Goal: Task Accomplishment & Management: Manage account settings

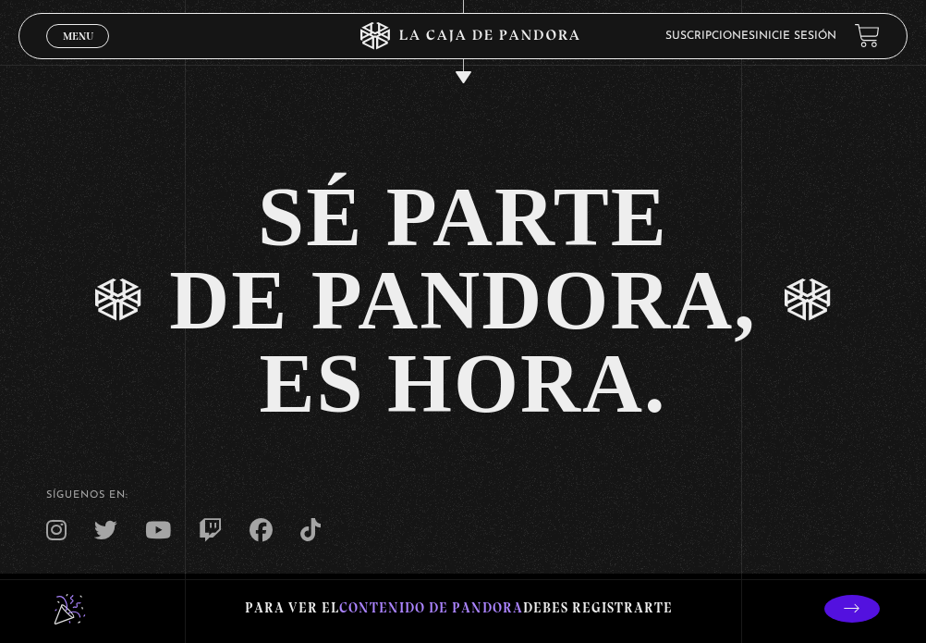
scroll to position [3594, 0]
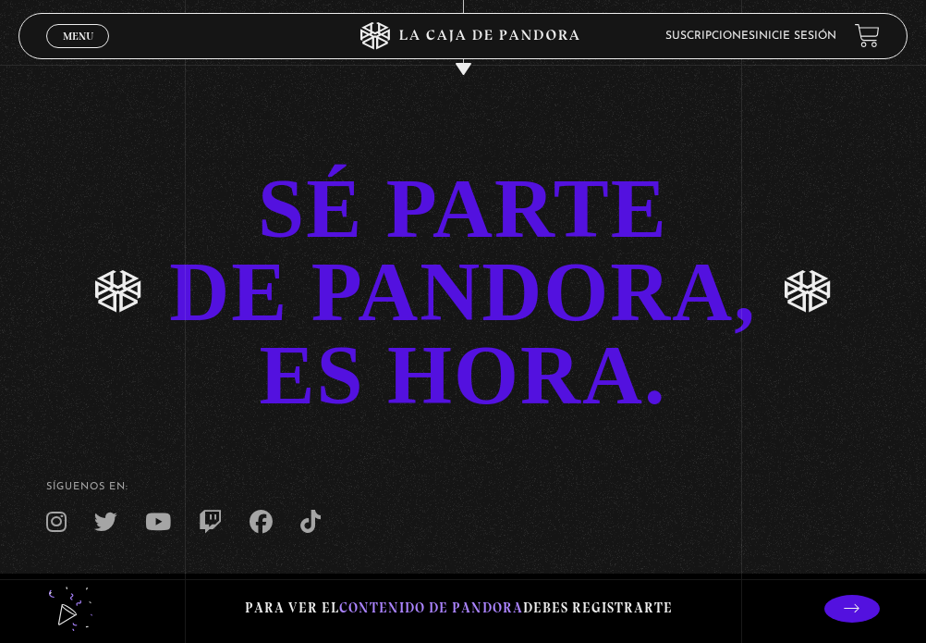
click at [505, 349] on div "SÉ PARTE DE PANDORA, ES HORA." at bounding box center [462, 292] width 587 height 250
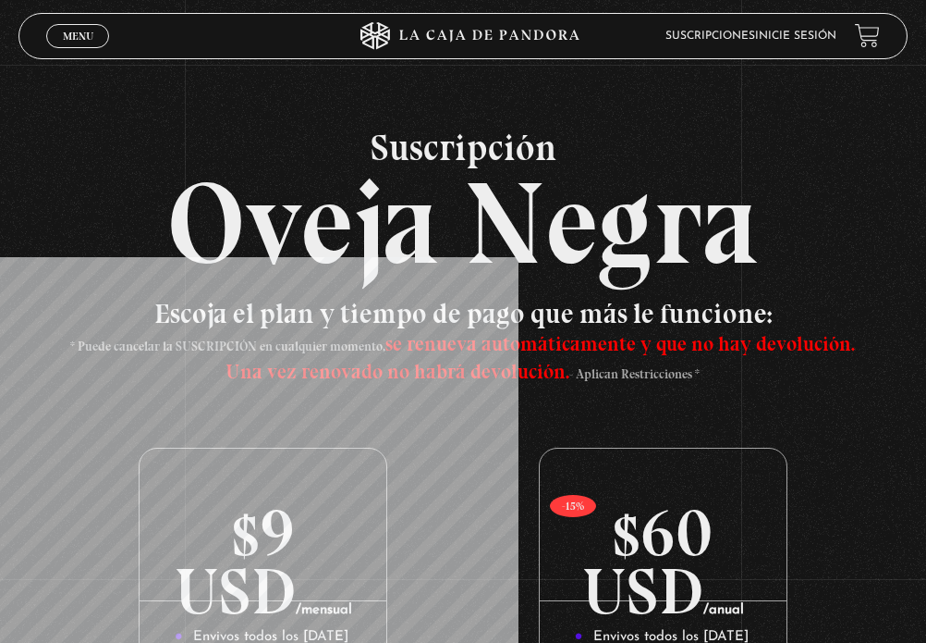
click at [797, 39] on link "Inicie sesión" at bounding box center [795, 36] width 81 height 11
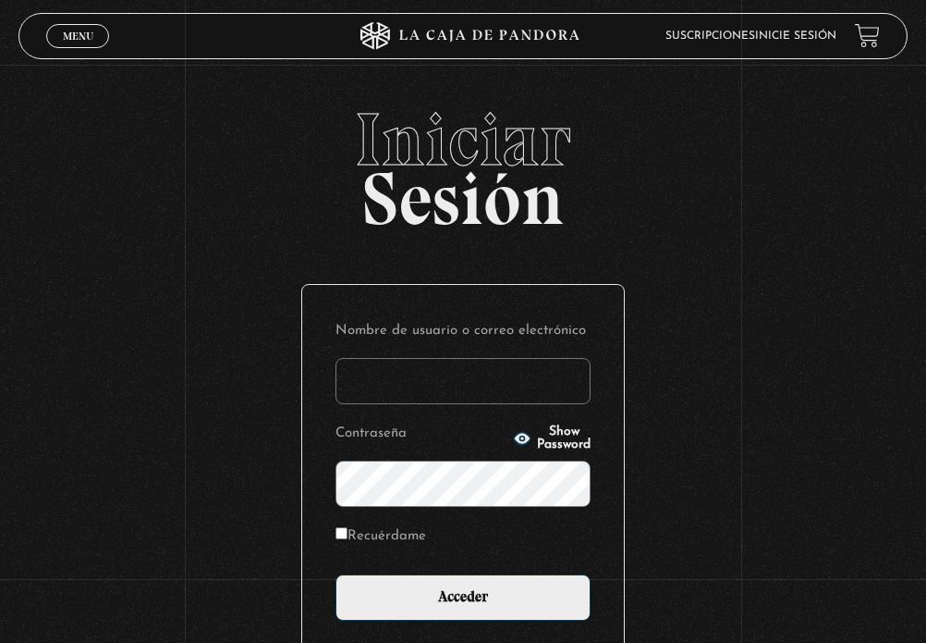
click at [484, 387] on input "Nombre de usuario o correo electrónico" at bounding box center [463, 381] width 255 height 46
click at [418, 386] on input "mporras0506" at bounding box center [463, 381] width 255 height 46
type input "mporras0406"
click at [424, 536] on label "Recuérdame" at bounding box center [381, 535] width 91 height 25
click at [348, 536] on input "Recuérdame" at bounding box center [342, 533] width 12 height 12
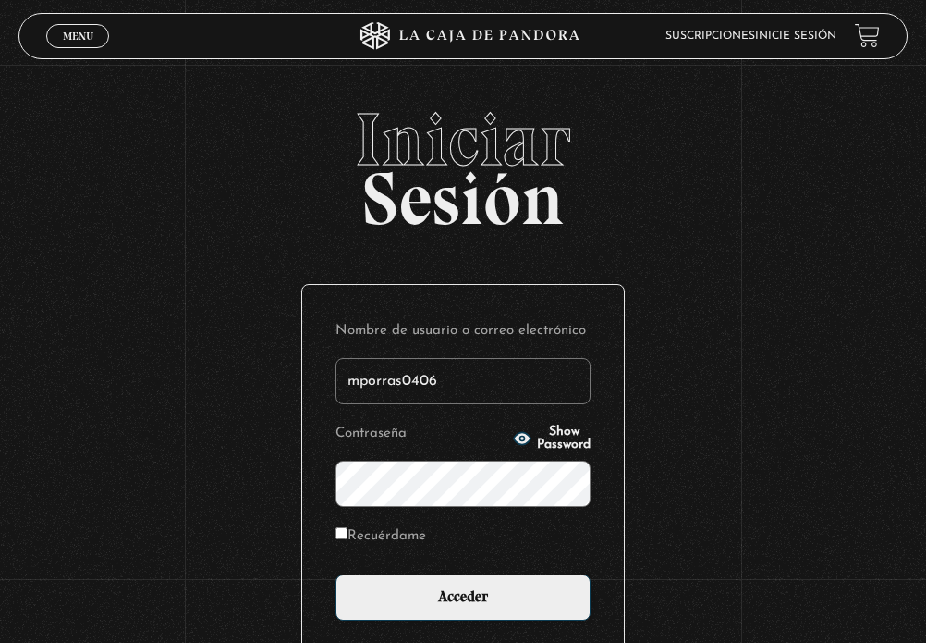
checkbox input "true"
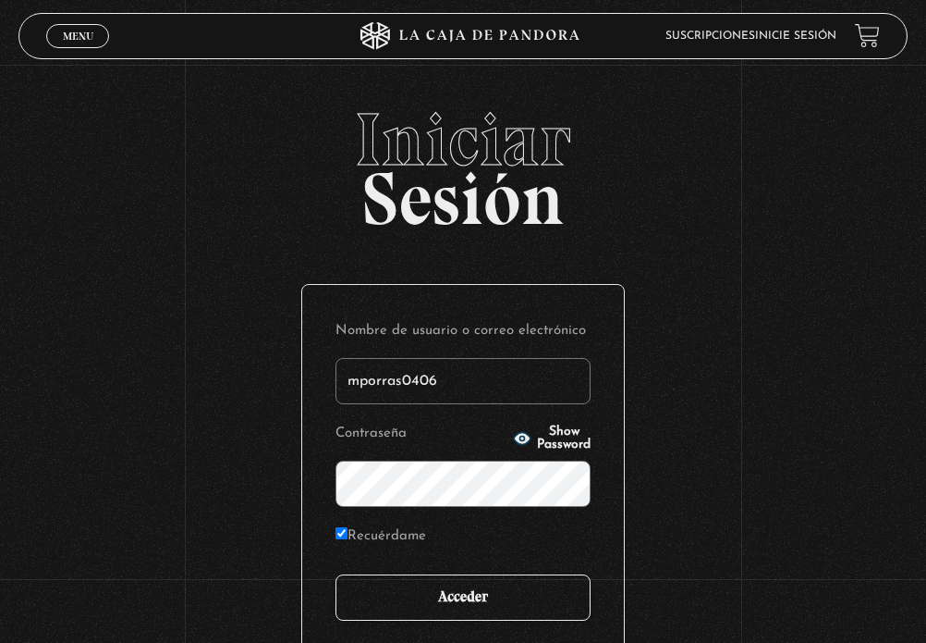
click at [466, 598] on input "Acceder" at bounding box center [463, 597] width 255 height 46
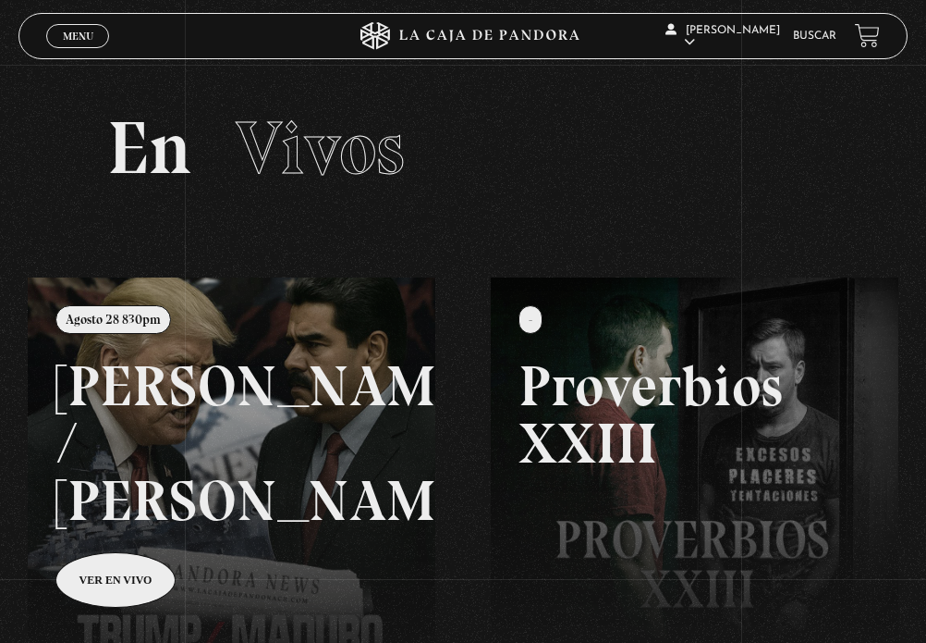
click at [141, 518] on link at bounding box center [491, 598] width 926 height 643
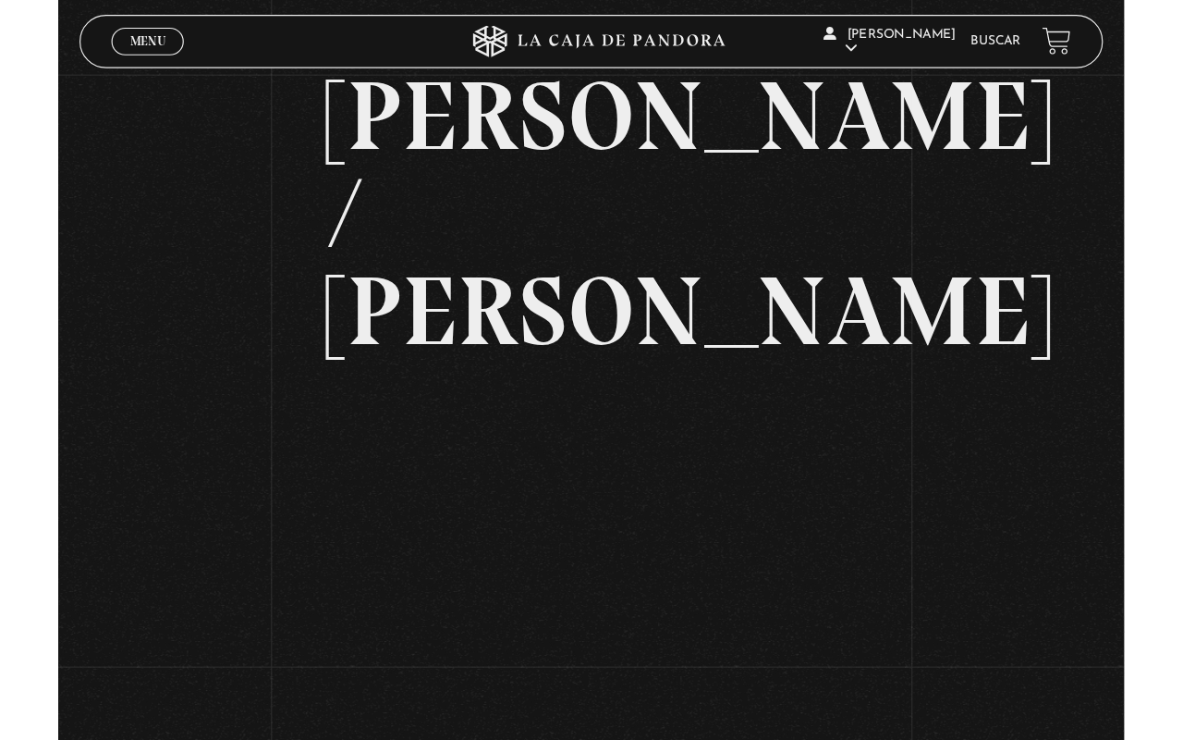
scroll to position [108, 0]
